Goal: Navigation & Orientation: Find specific page/section

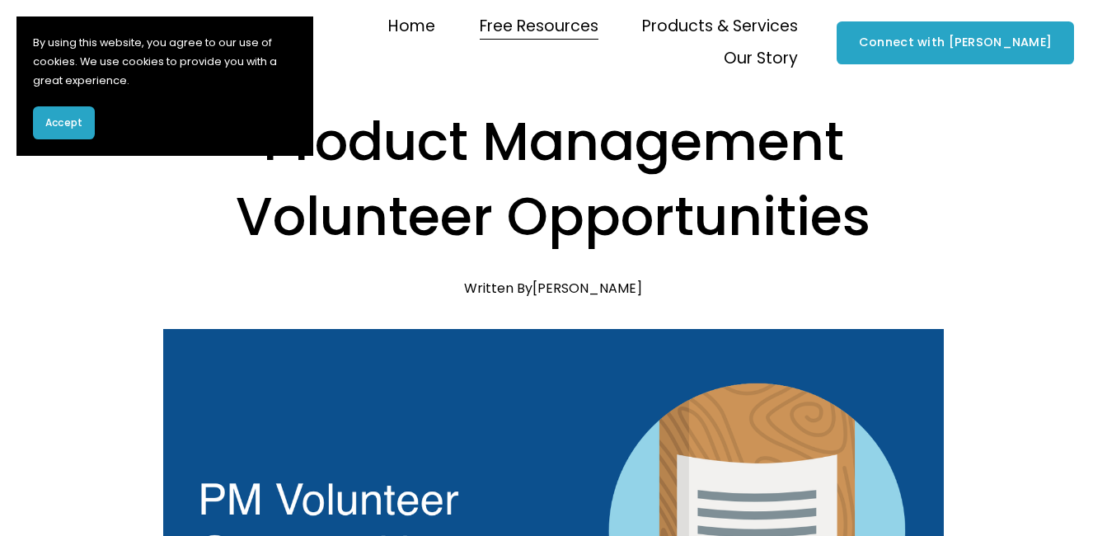
click at [66, 121] on span "Accept" at bounding box center [63, 122] width 37 height 15
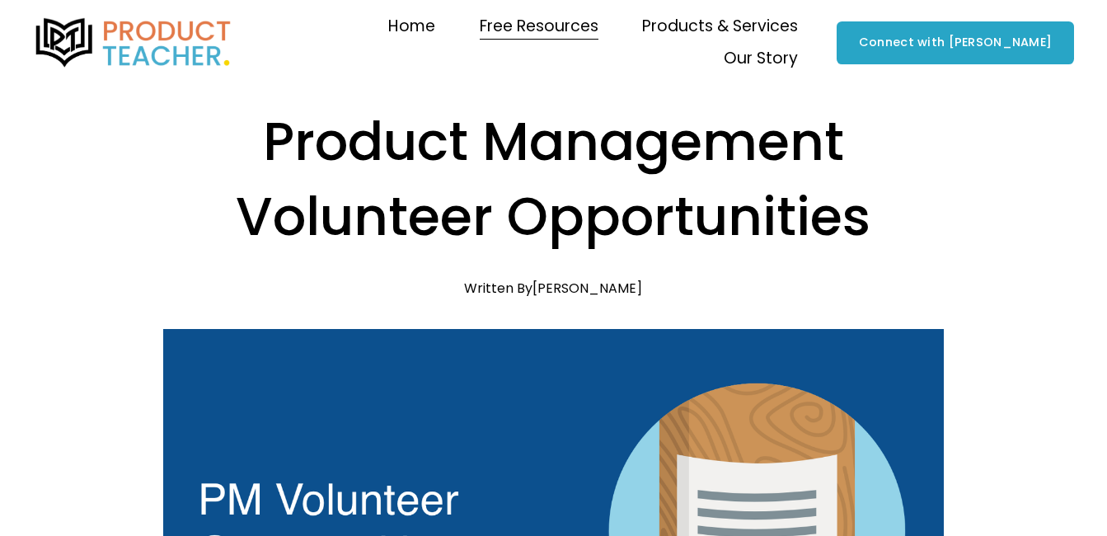
click at [388, 32] on link "Home" at bounding box center [411, 26] width 47 height 31
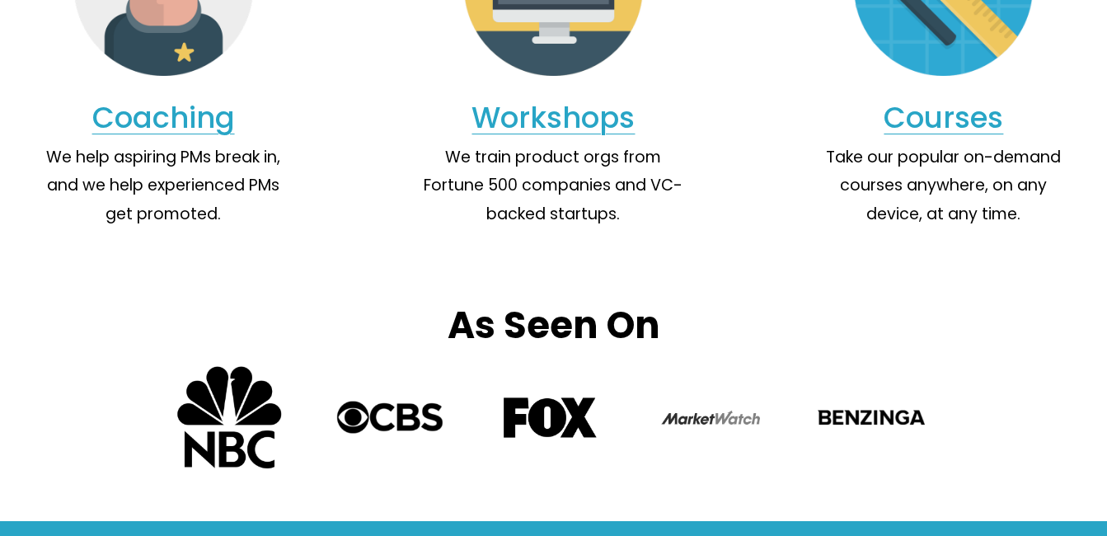
scroll to position [1575, 0]
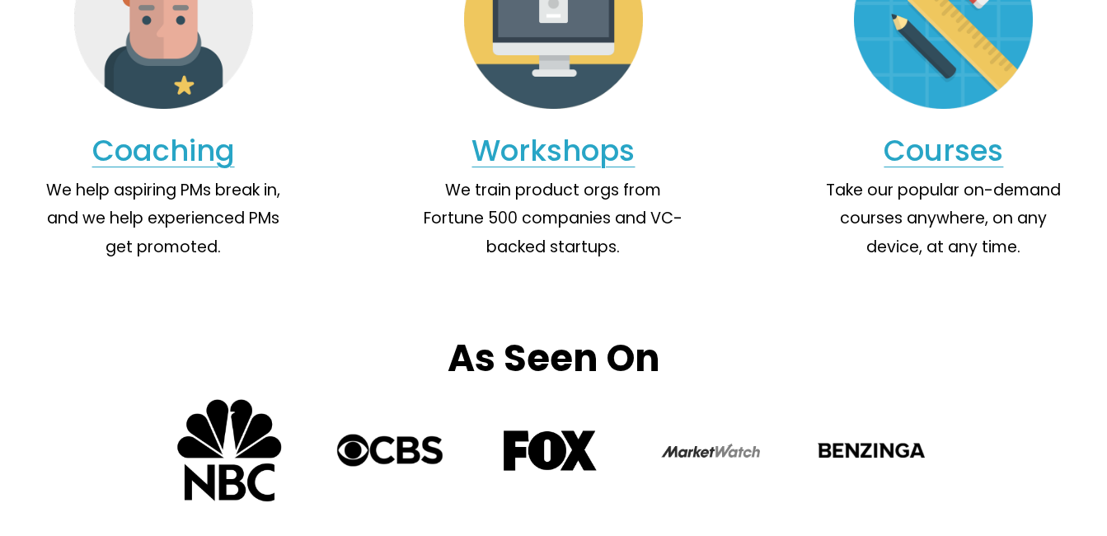
click at [161, 171] on link "Coaching" at bounding box center [163, 150] width 143 height 40
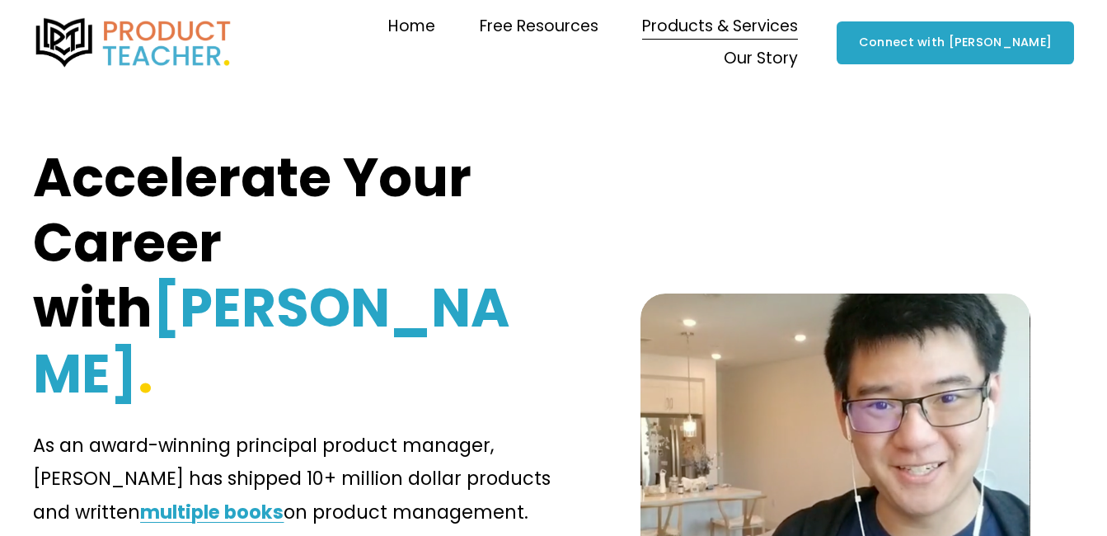
click at [0, 0] on span "Workshops" at bounding box center [0, 0] width 0 height 0
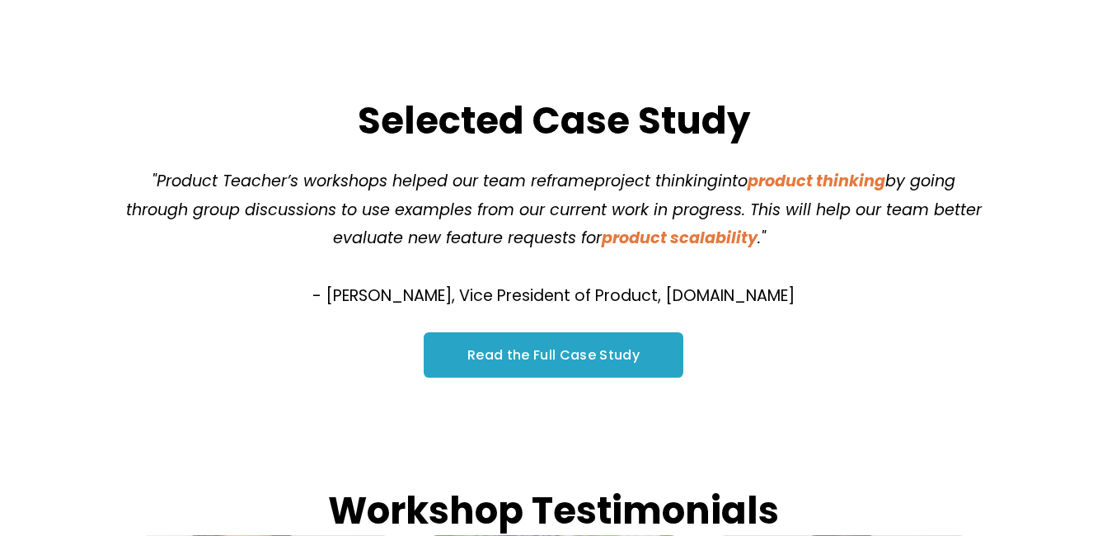
scroll to position [1681, 0]
